Goal: Information Seeking & Learning: Learn about a topic

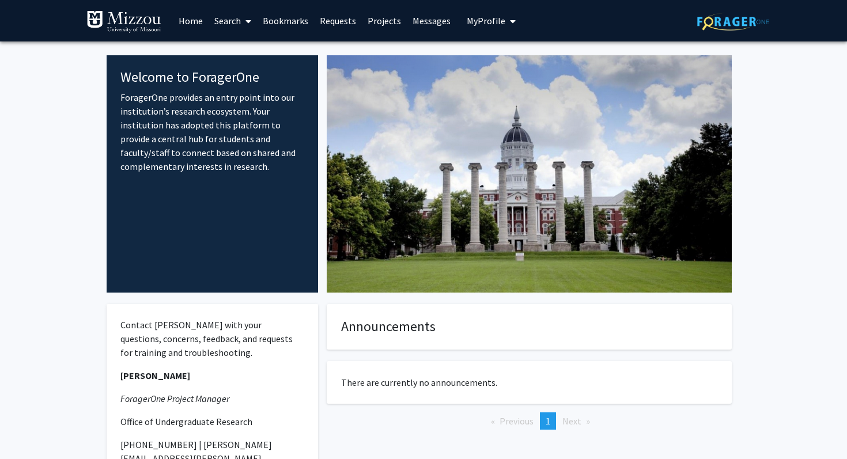
click at [237, 17] on link "Search" at bounding box center [233, 21] width 48 height 40
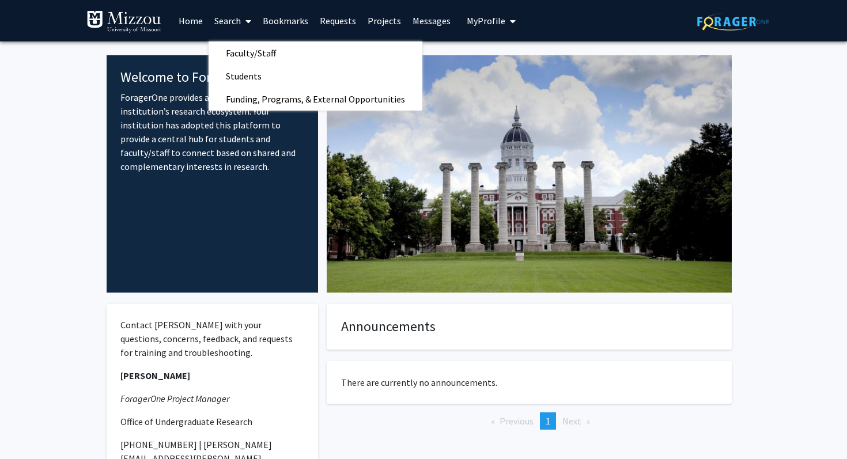
click at [457, 86] on img at bounding box center [529, 173] width 405 height 237
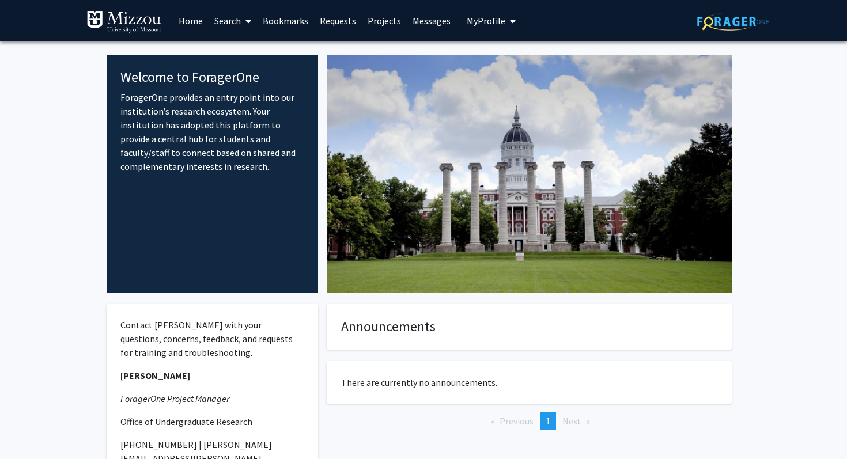
click at [485, 17] on span "My Profile" at bounding box center [486, 21] width 39 height 12
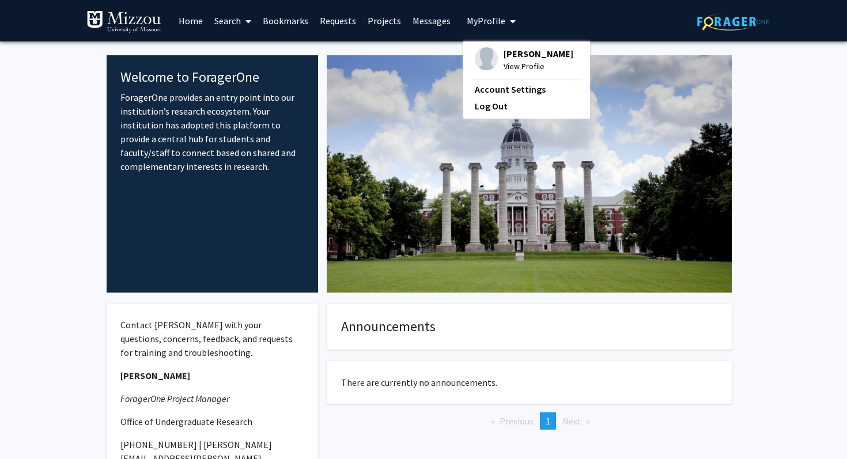
click at [438, 15] on link "Messages" at bounding box center [432, 21] width 50 height 40
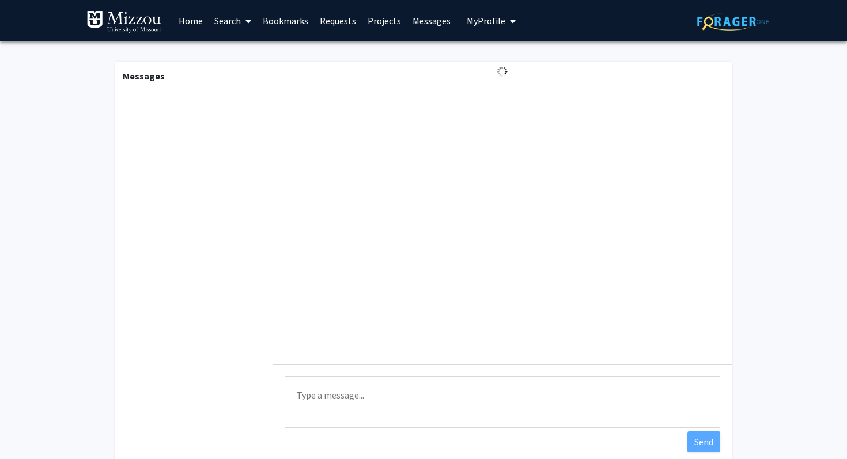
click at [385, 24] on link "Projects" at bounding box center [384, 21] width 45 height 40
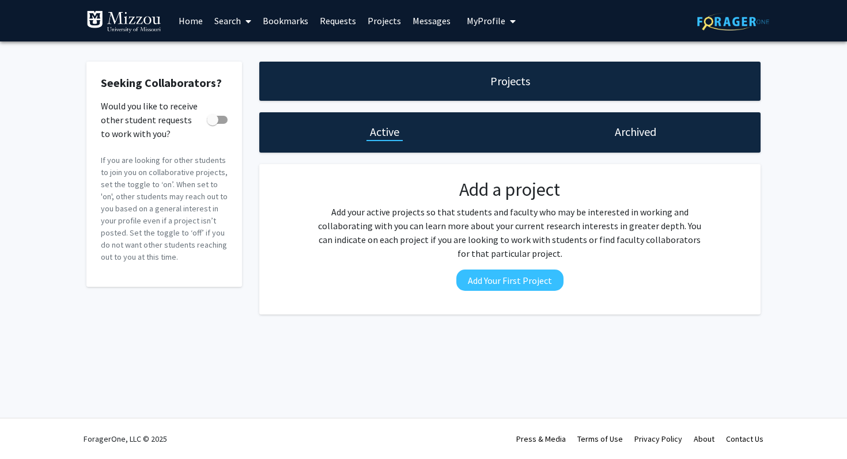
click at [340, 25] on link "Requests" at bounding box center [338, 21] width 48 height 40
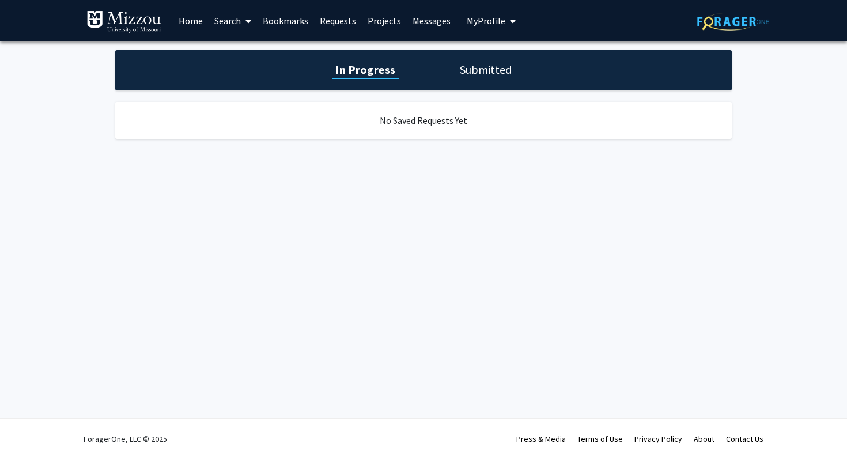
click at [296, 21] on link "Bookmarks" at bounding box center [285, 21] width 57 height 40
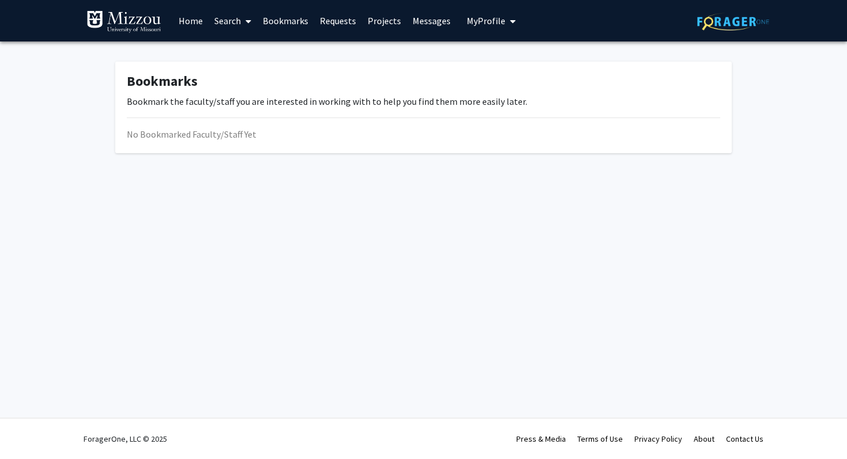
click at [244, 20] on span at bounding box center [246, 21] width 10 height 40
click at [198, 18] on link "Home" at bounding box center [191, 21] width 36 height 40
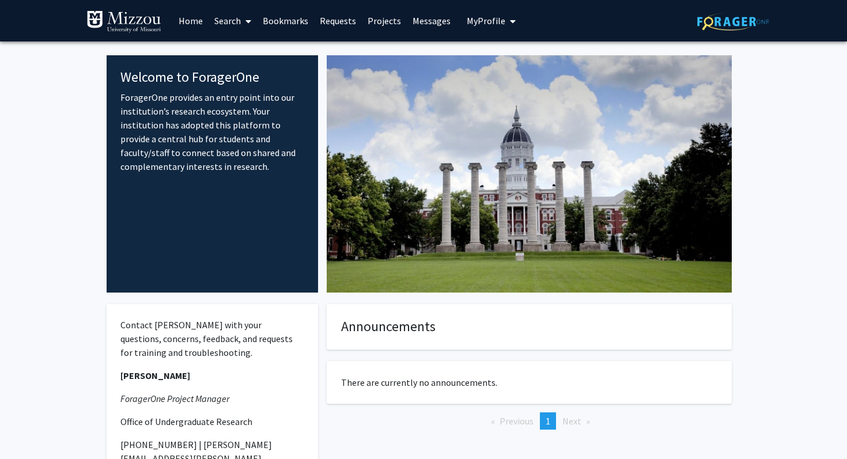
click at [229, 25] on link "Search" at bounding box center [233, 21] width 48 height 40
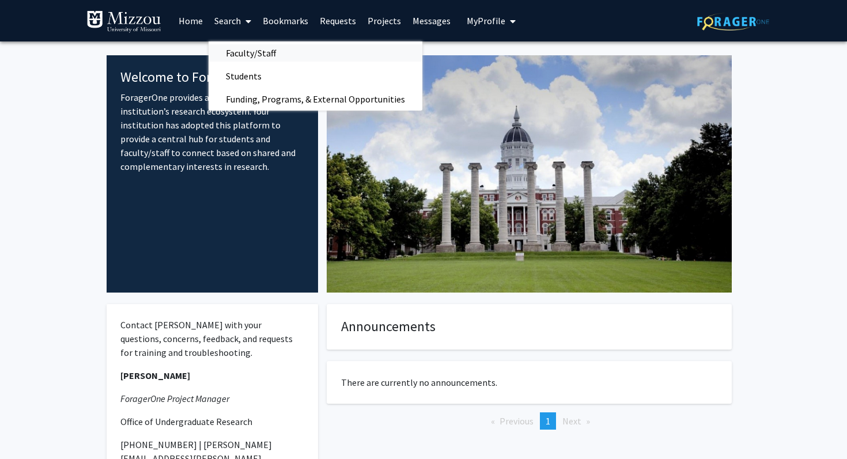
click at [236, 52] on span "Faculty/Staff" at bounding box center [251, 52] width 85 height 23
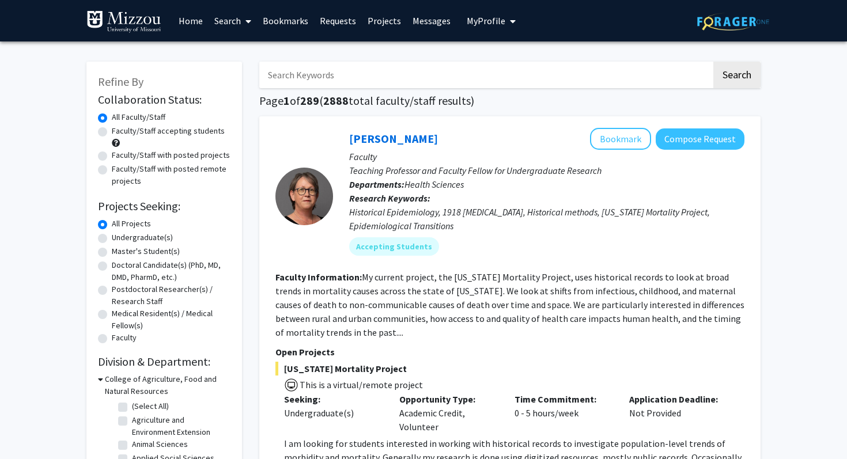
click at [112, 131] on label "Faculty/Staff accepting students" at bounding box center [168, 131] width 113 height 12
click at [112, 131] on input "Faculty/Staff accepting students" at bounding box center [115, 128] width 7 height 7
radio input "true"
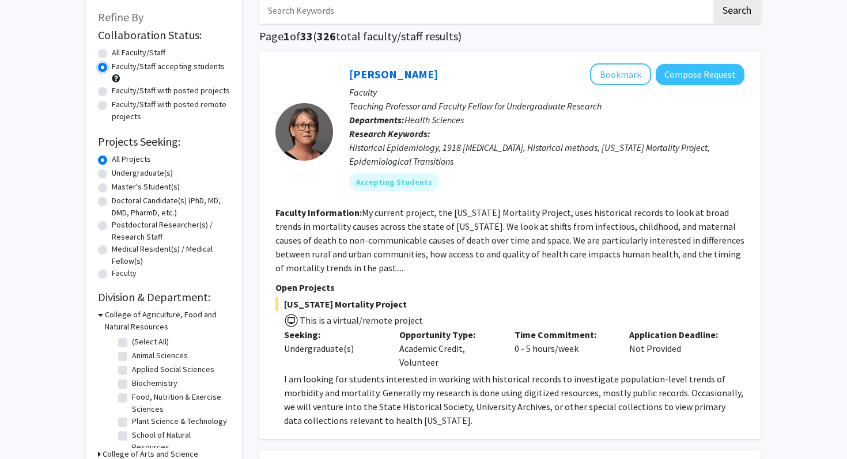
scroll to position [74, 0]
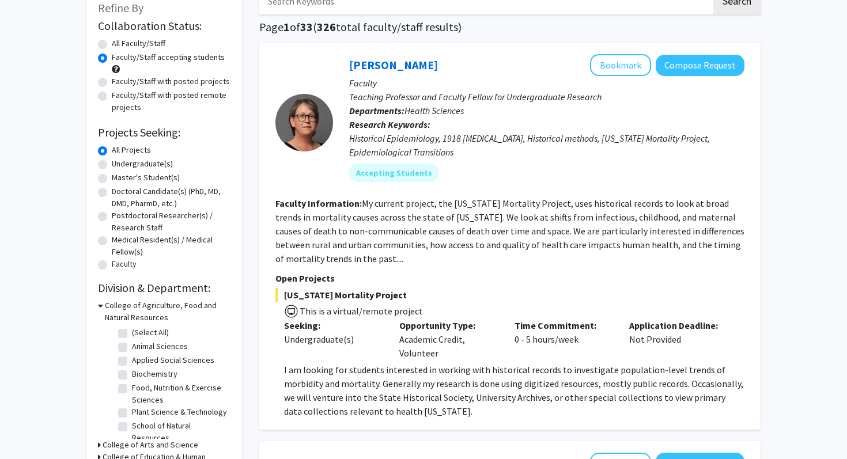
click at [112, 165] on label "Undergraduate(s)" at bounding box center [142, 164] width 61 height 12
click at [112, 165] on input "Undergraduate(s)" at bounding box center [115, 161] width 7 height 7
radio input "true"
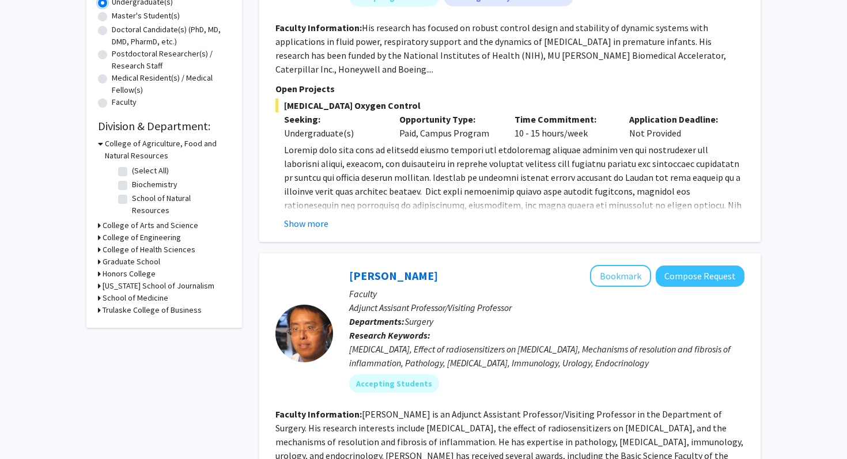
scroll to position [236, 0]
click at [96, 213] on div "Refine By Collaboration Status: Collaboration Status All Faculty/Staff Collabor…" at bounding box center [164, 76] width 156 height 502
click at [105, 219] on h3 "College of Arts and Science" at bounding box center [151, 225] width 96 height 12
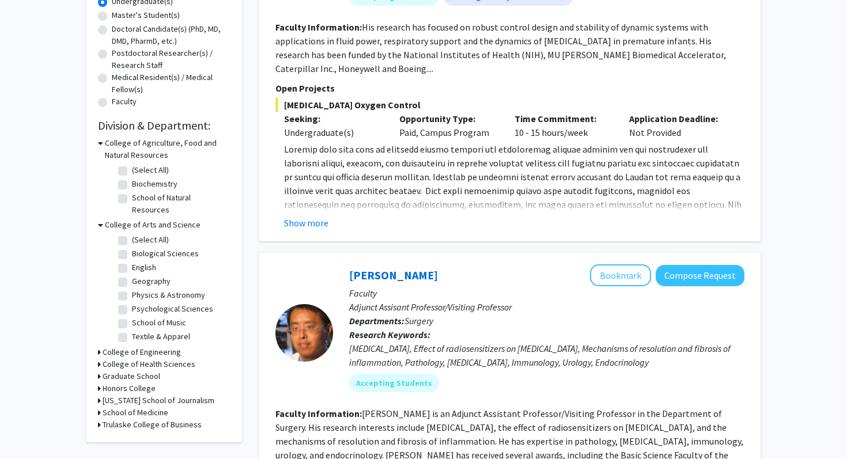
click at [132, 303] on label "Psychological Sciences" at bounding box center [172, 309] width 81 height 12
click at [132, 303] on input "Psychological Sciences" at bounding box center [135, 306] width 7 height 7
checkbox input "true"
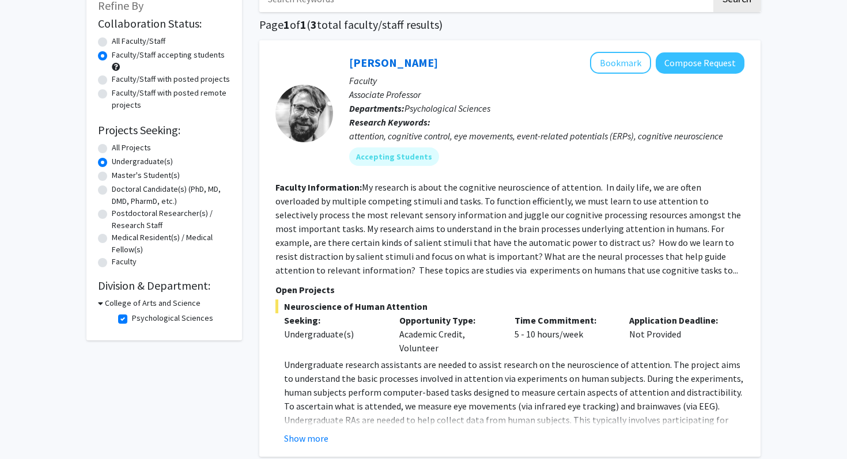
scroll to position [81, 0]
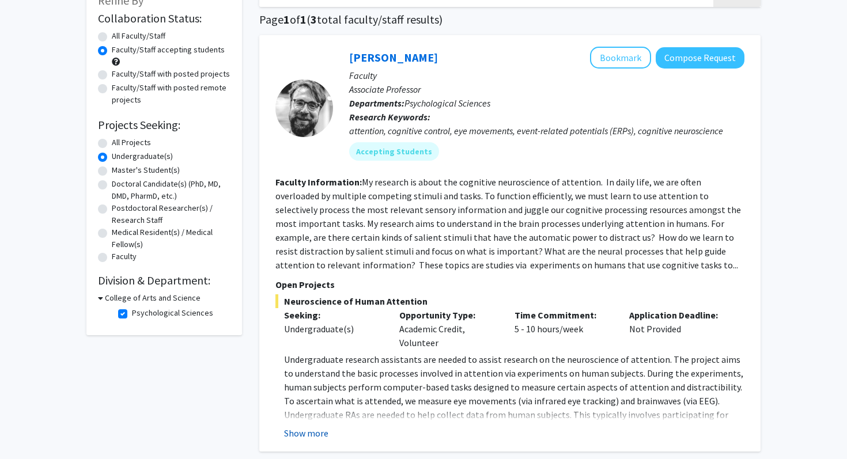
click at [305, 426] on button "Show more" at bounding box center [306, 433] width 44 height 14
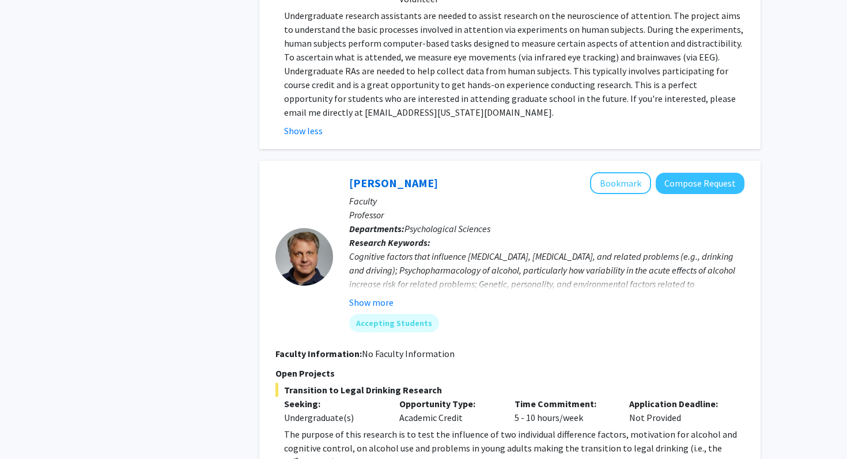
scroll to position [568, 0]
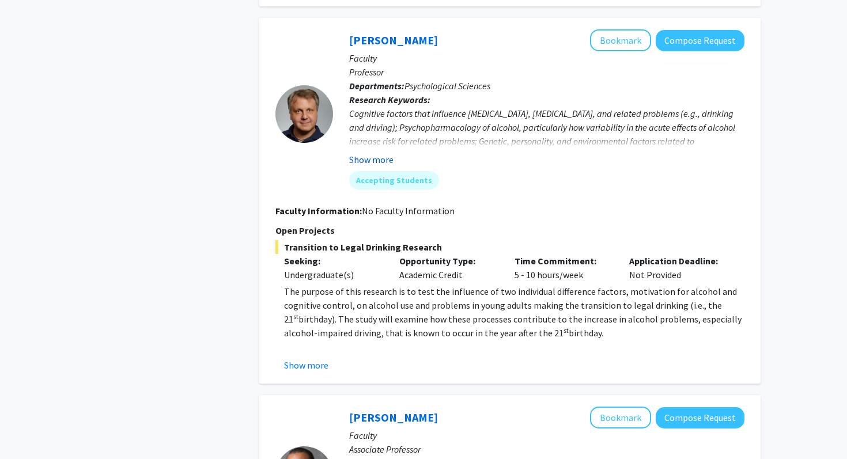
click at [378, 161] on button "Show more" at bounding box center [371, 160] width 44 height 14
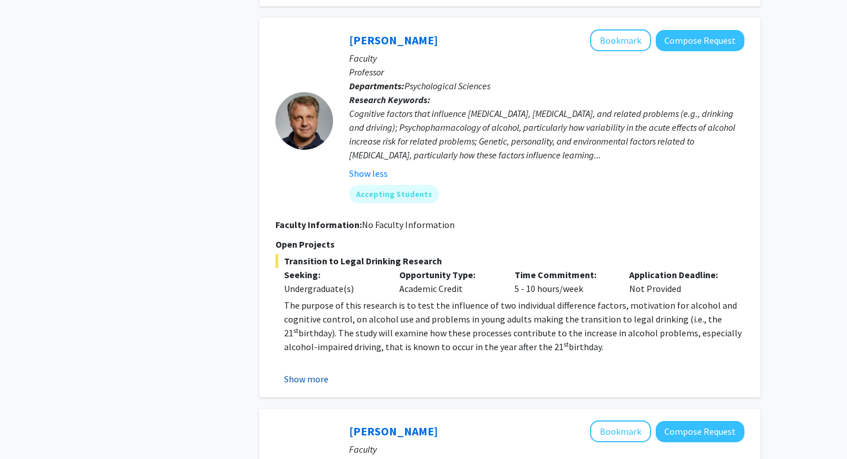
click at [301, 379] on button "Show more" at bounding box center [306, 379] width 44 height 14
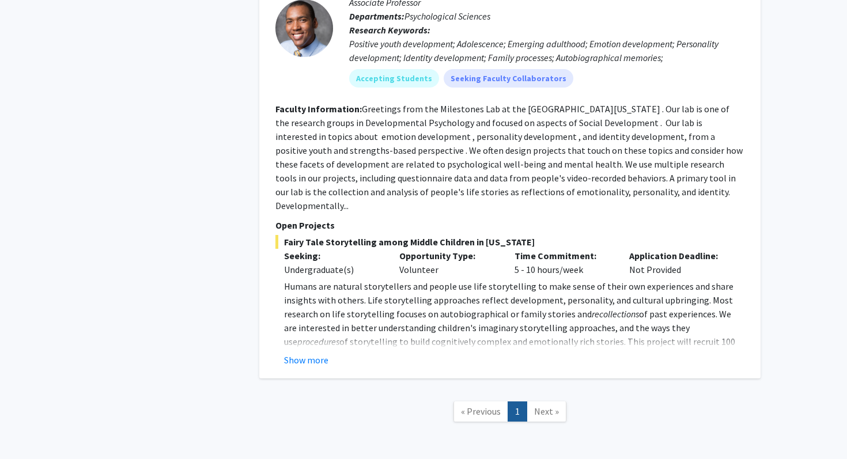
scroll to position [1082, 0]
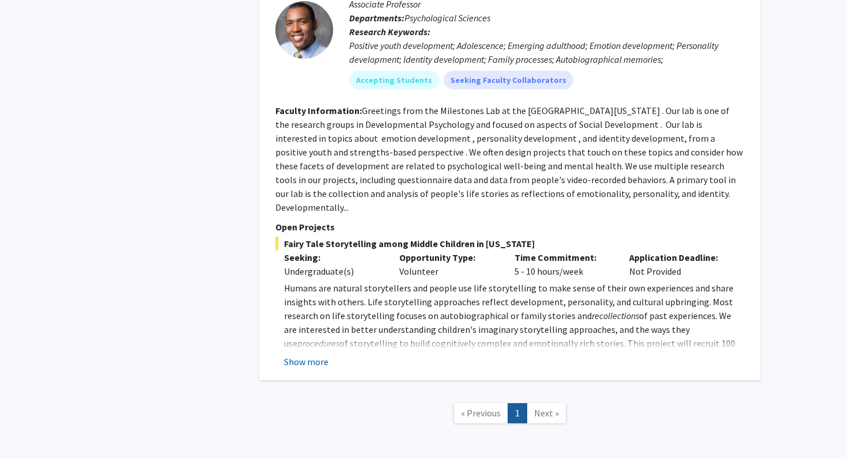
click at [308, 355] on button "Show more" at bounding box center [306, 362] width 44 height 14
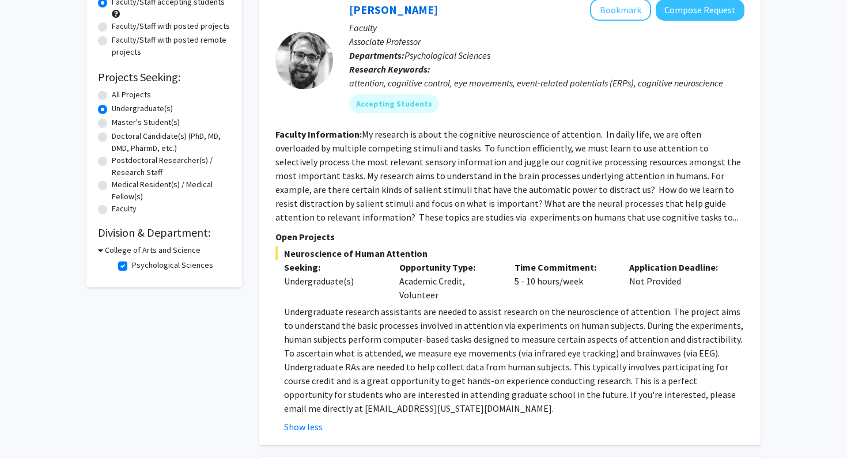
scroll to position [0, 0]
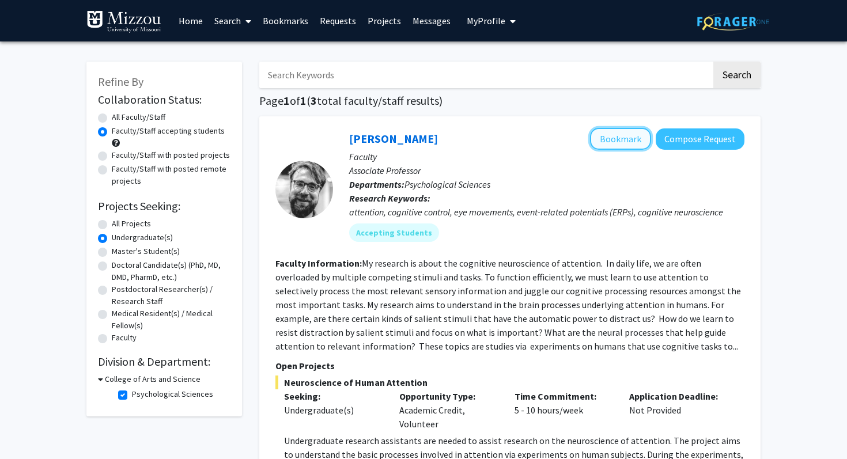
click at [620, 146] on button "Bookmark" at bounding box center [620, 139] width 61 height 22
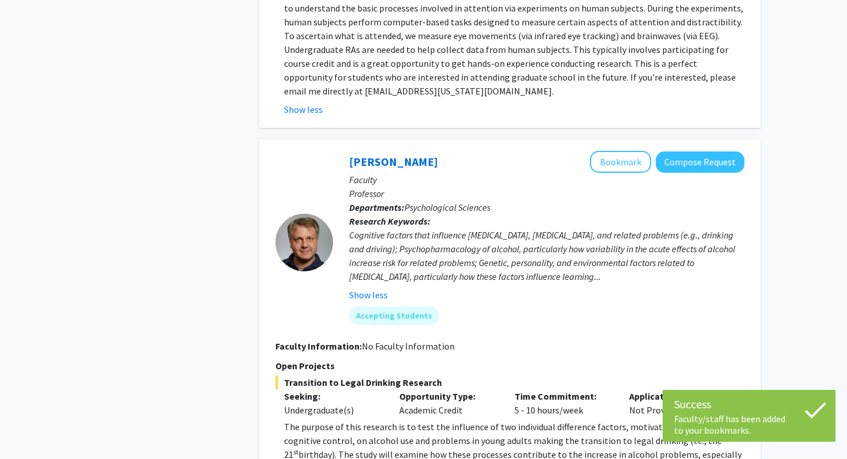
scroll to position [595, 0]
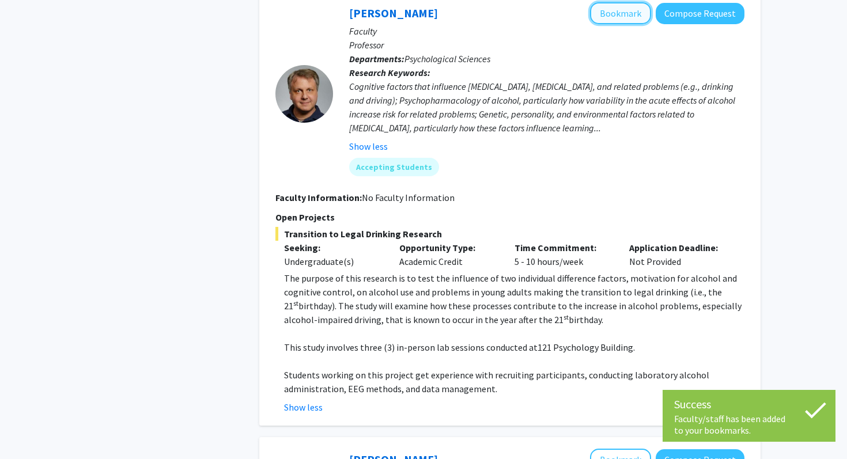
click at [618, 17] on button "Bookmark" at bounding box center [620, 13] width 61 height 22
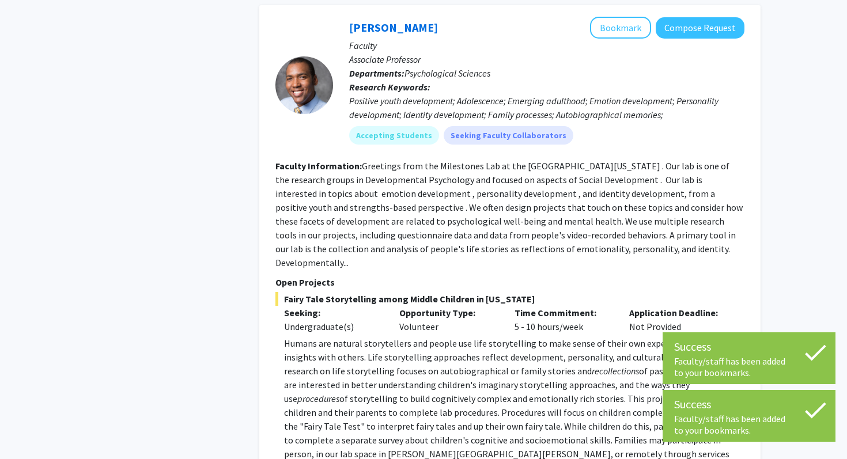
scroll to position [978, 0]
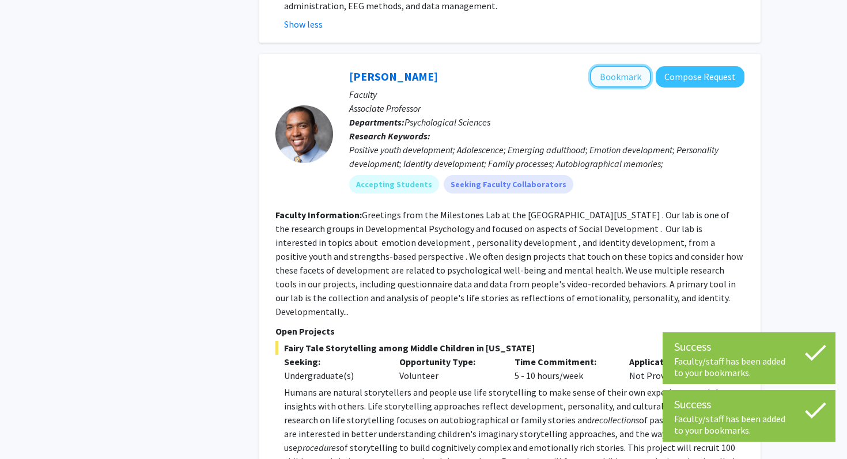
click at [620, 84] on button "Bookmark" at bounding box center [620, 77] width 61 height 22
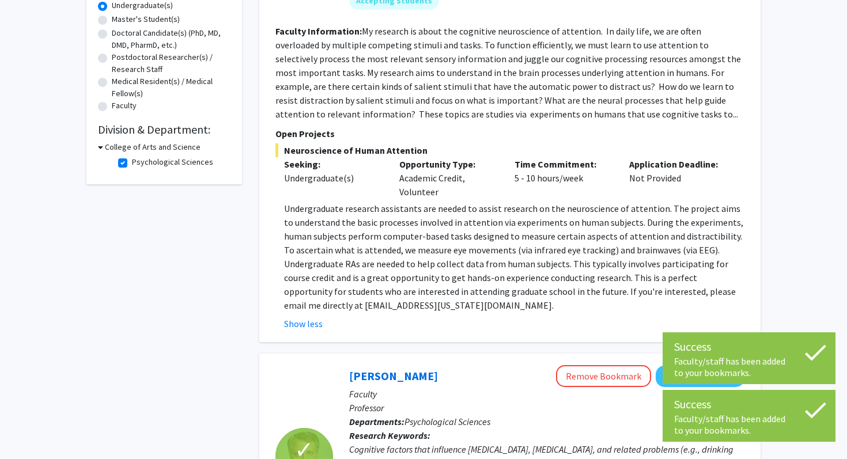
scroll to position [134, 0]
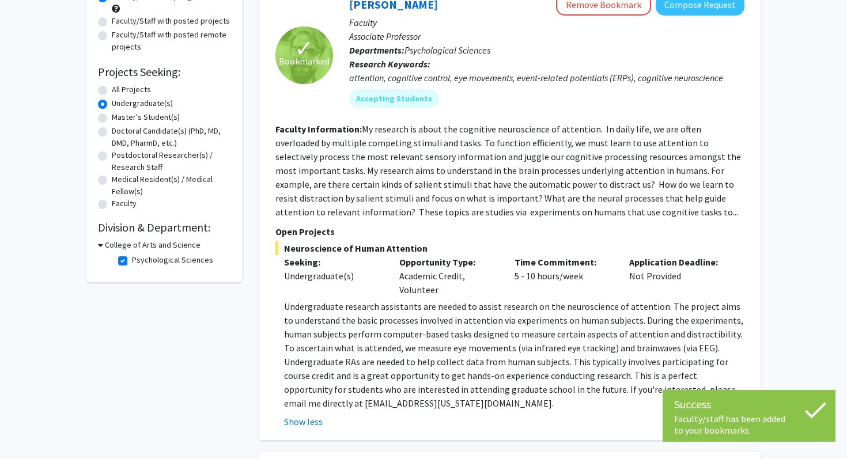
click at [132, 256] on label "Psychological Sciences" at bounding box center [172, 260] width 81 height 12
click at [132, 256] on input "Psychological Sciences" at bounding box center [135, 257] width 7 height 7
checkbox input "false"
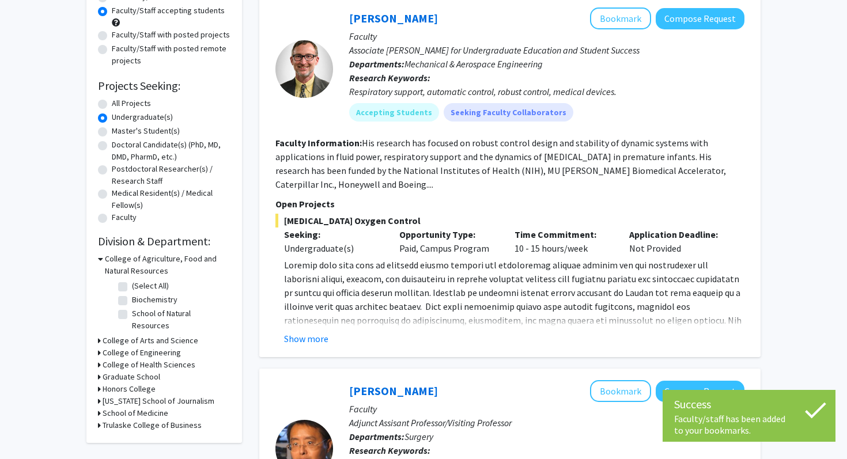
scroll to position [123, 0]
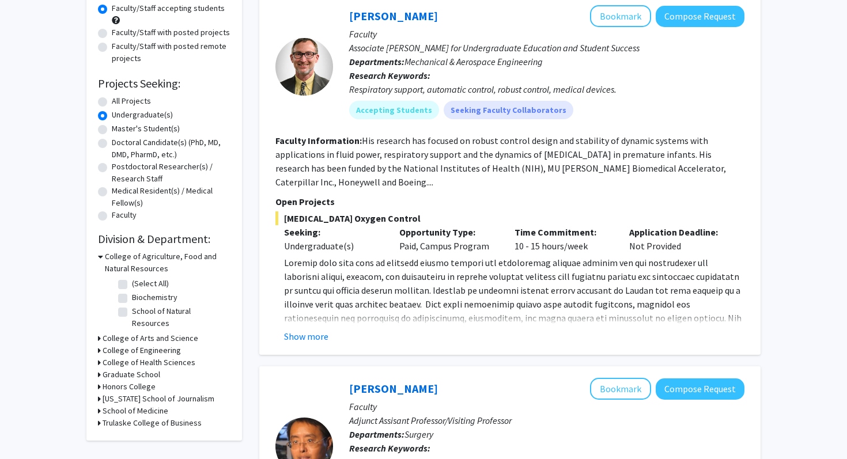
click at [103, 332] on h3 "College of Arts and Science" at bounding box center [151, 338] width 96 height 12
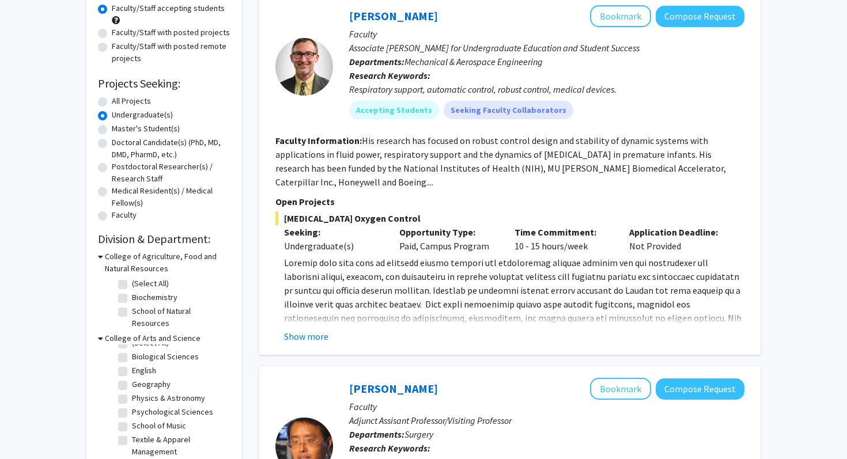
scroll to position [0, 0]
click at [132, 347] on label "(Select All)" at bounding box center [150, 353] width 37 height 12
click at [132, 347] on input "(Select All)" at bounding box center [135, 350] width 7 height 7
checkbox input "true"
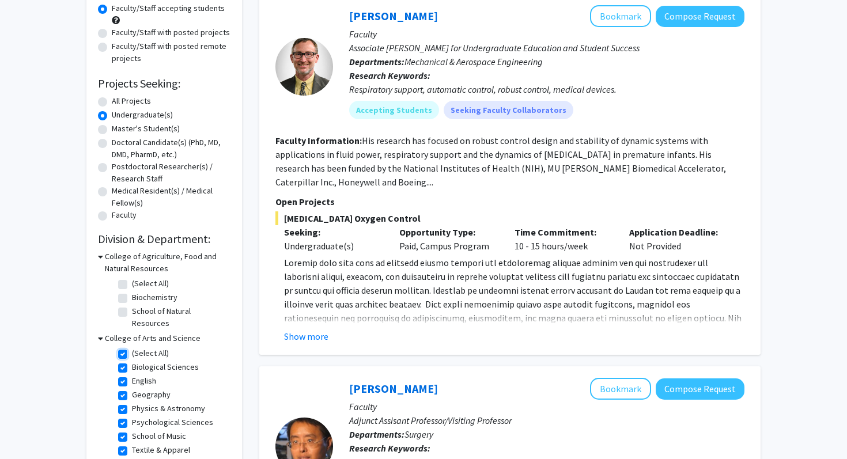
checkbox input "true"
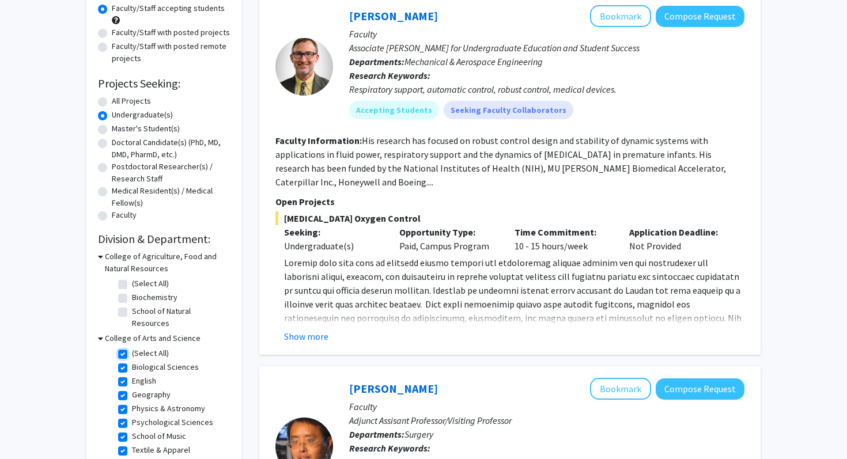
checkbox input "true"
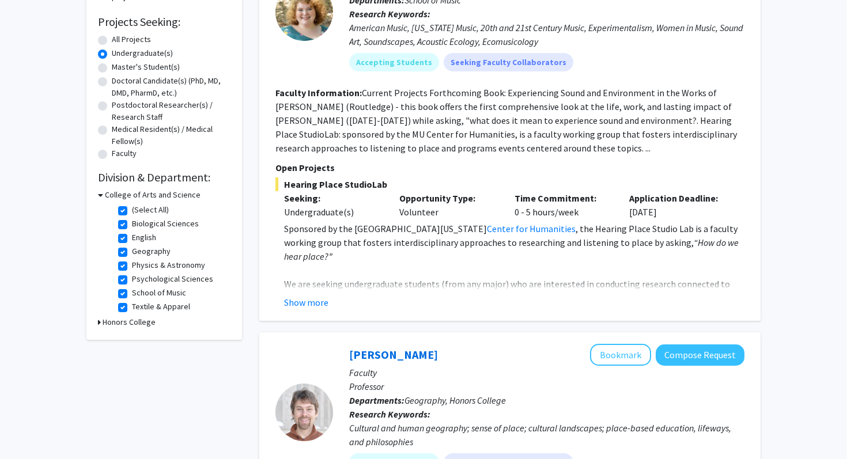
scroll to position [196, 0]
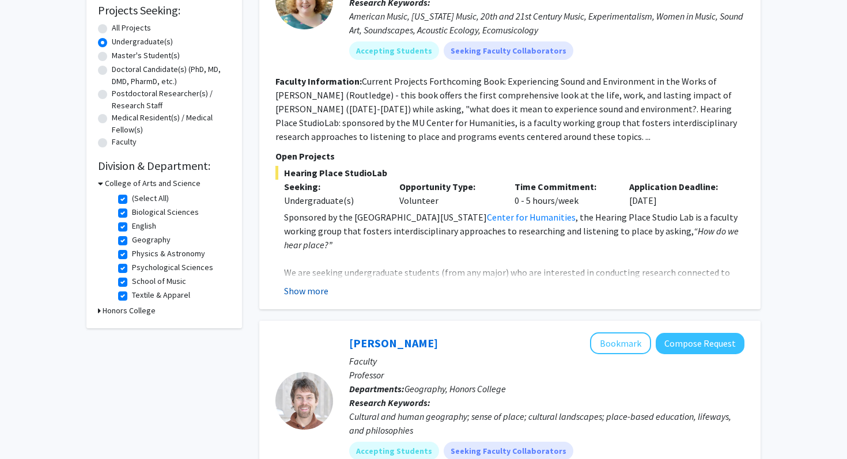
click at [319, 290] on button "Show more" at bounding box center [306, 291] width 44 height 14
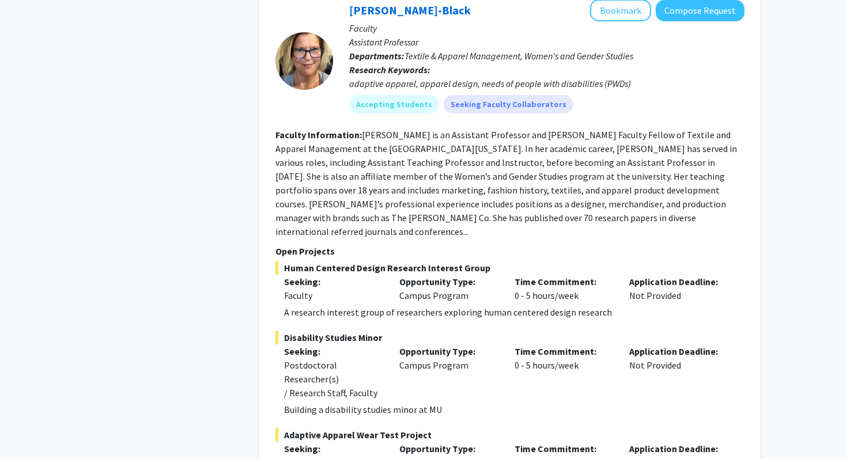
scroll to position [3015, 0]
